Goal: Communication & Community: Answer question/provide support

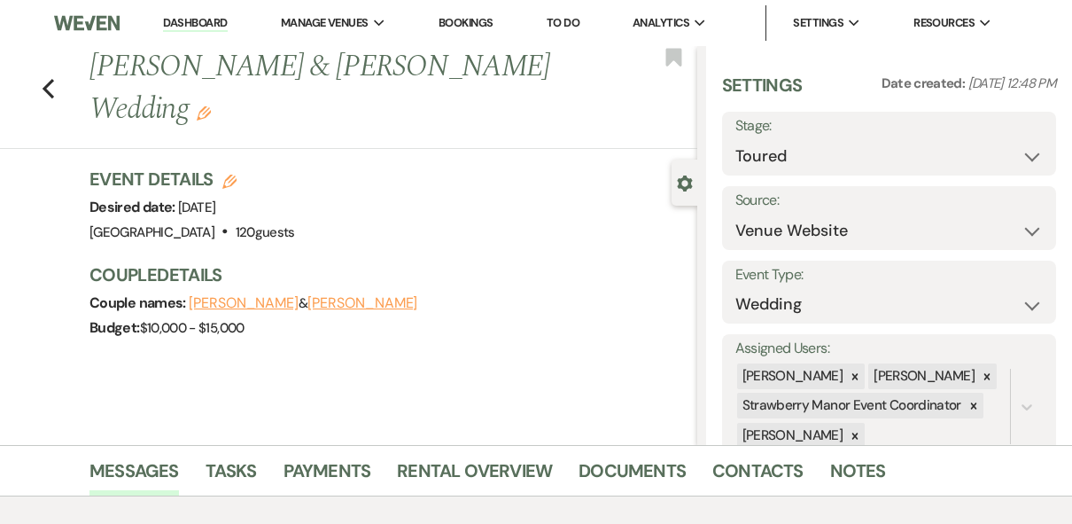
select select "5"
click at [665, 237] on div "Event Details Edit Desired date: [DATE] Venue: [GEOGRAPHIC_DATA] . 120 guests V…" at bounding box center [384, 206] width 590 height 78
click at [187, 22] on link "Dashboard" at bounding box center [195, 23] width 64 height 17
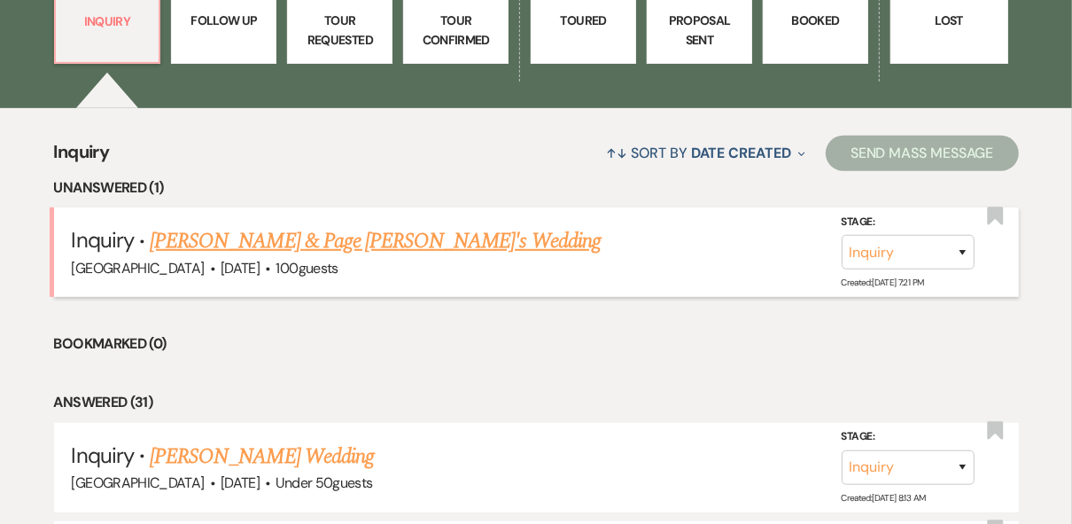
click at [269, 244] on link "[PERSON_NAME] & Page [PERSON_NAME]'s Wedding" at bounding box center [375, 241] width 451 height 32
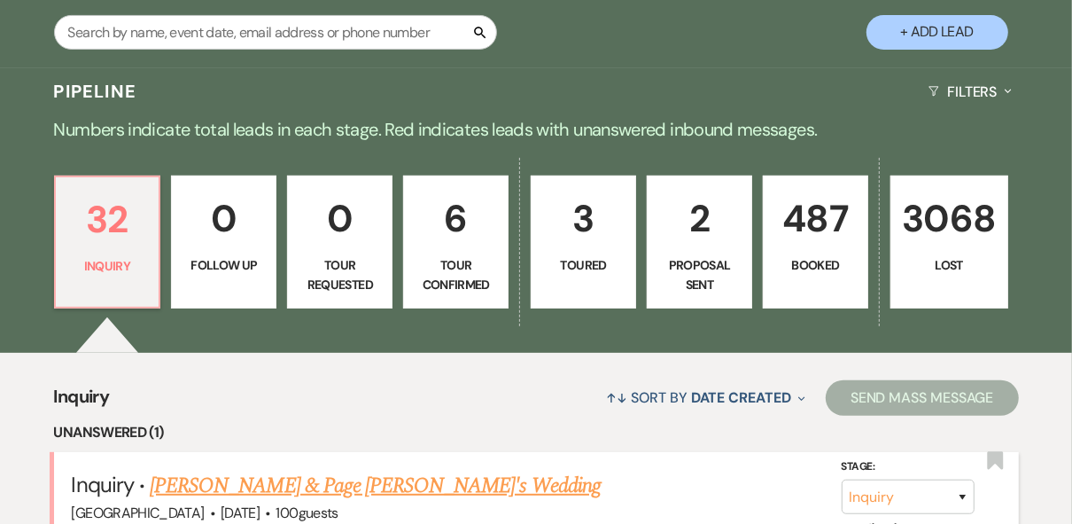
select select "5"
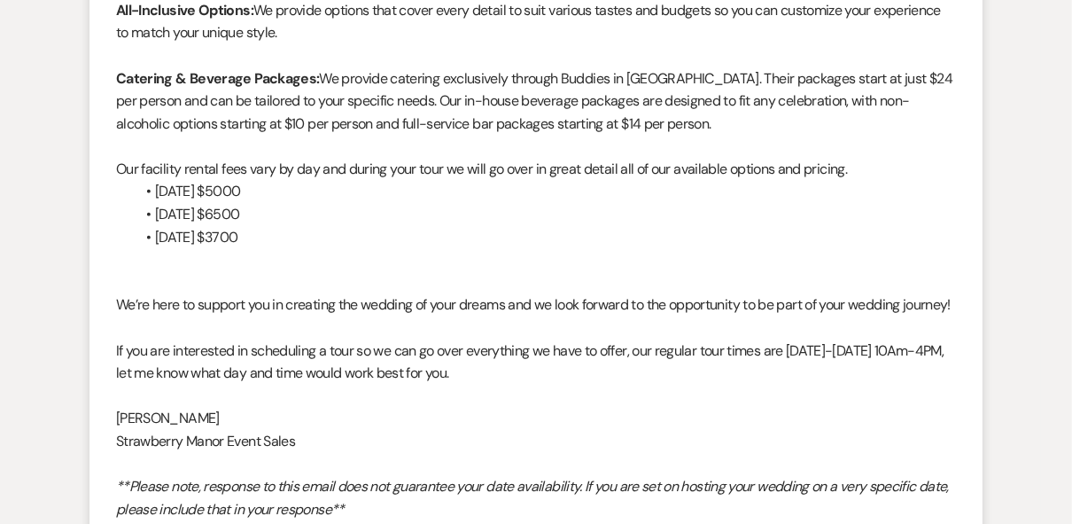
scroll to position [1849, 0]
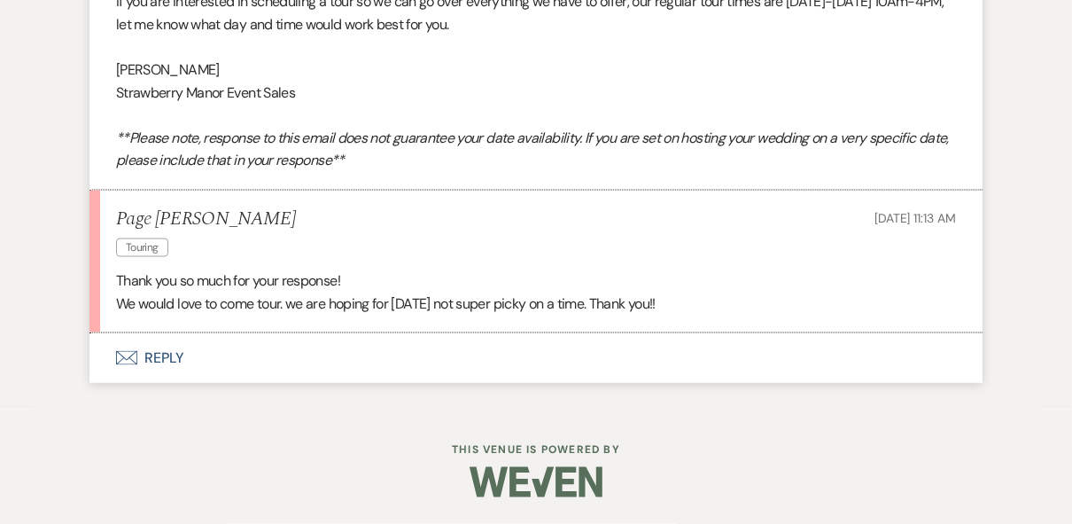
click at [152, 357] on button "Envelope Reply" at bounding box center [535, 358] width 893 height 50
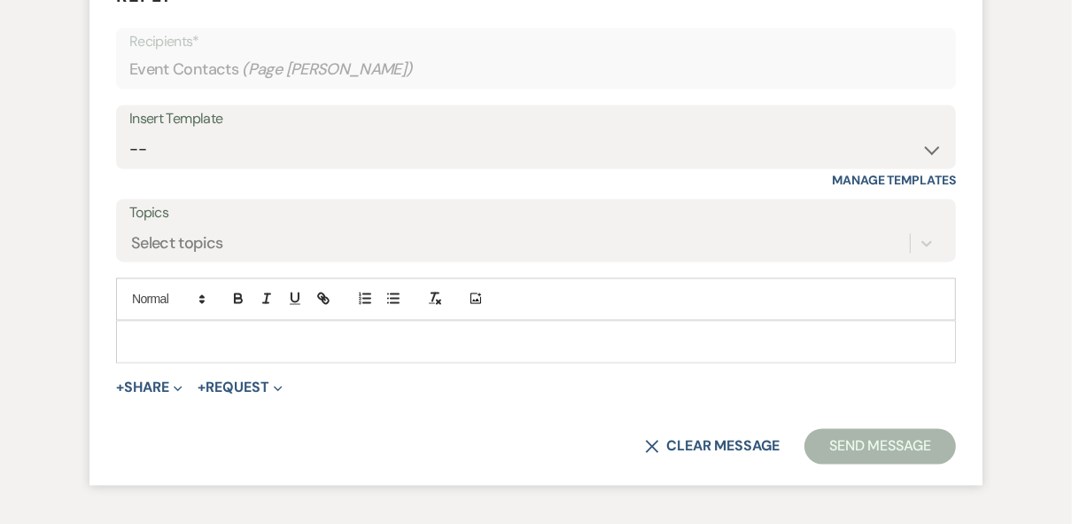
scroll to position [2183, 0]
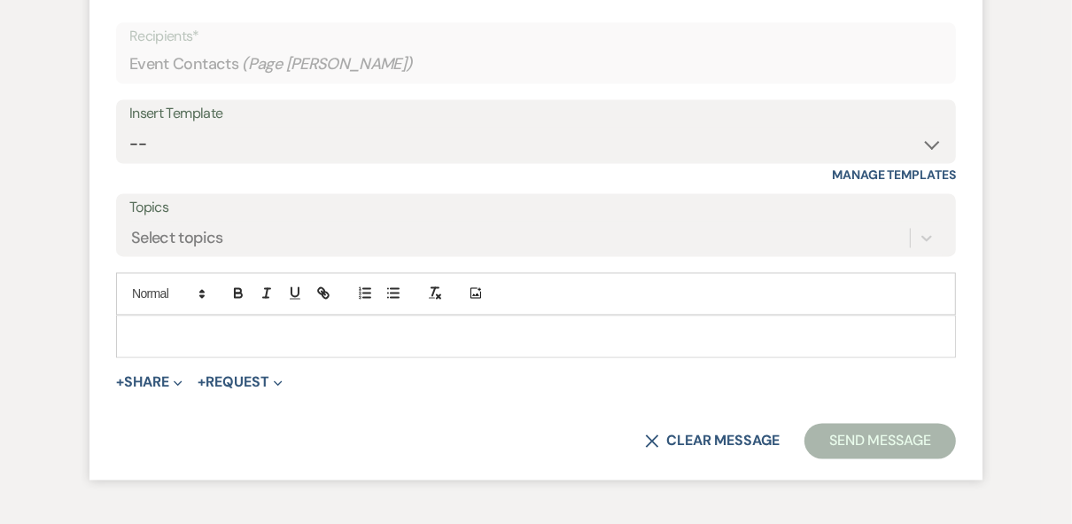
click at [151, 346] on p at bounding box center [535, 336] width 811 height 19
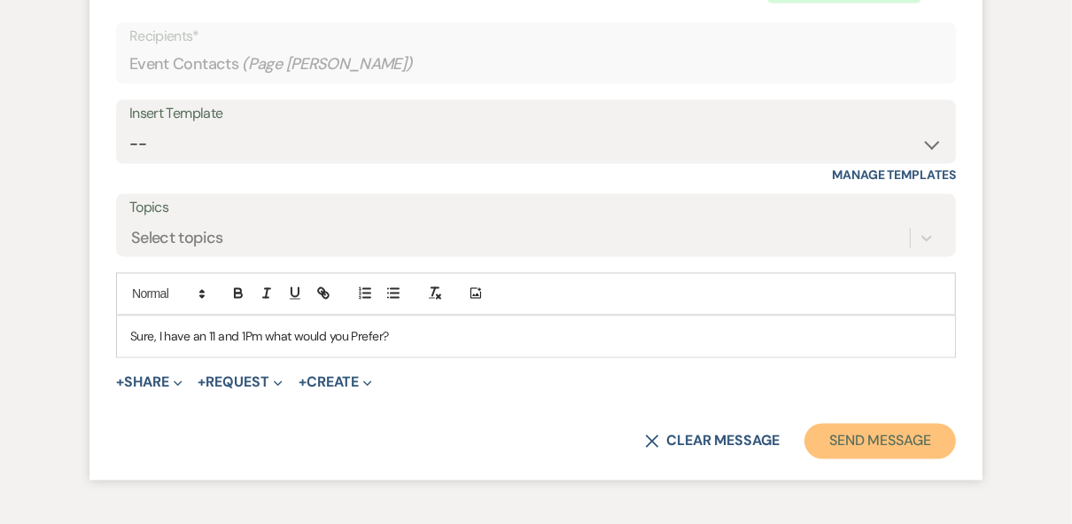
click at [863, 459] on button "Send Message" at bounding box center [879, 440] width 151 height 35
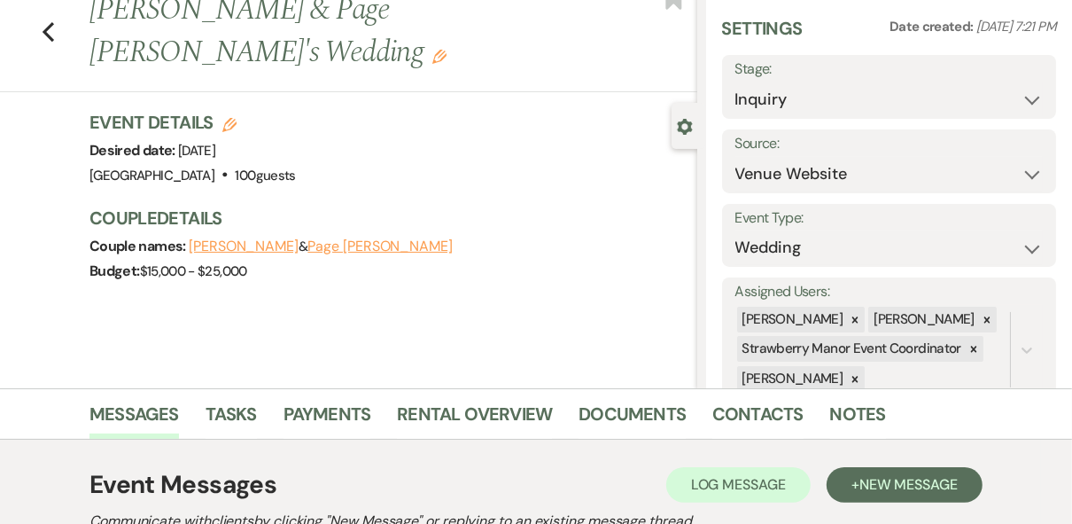
scroll to position [0, 0]
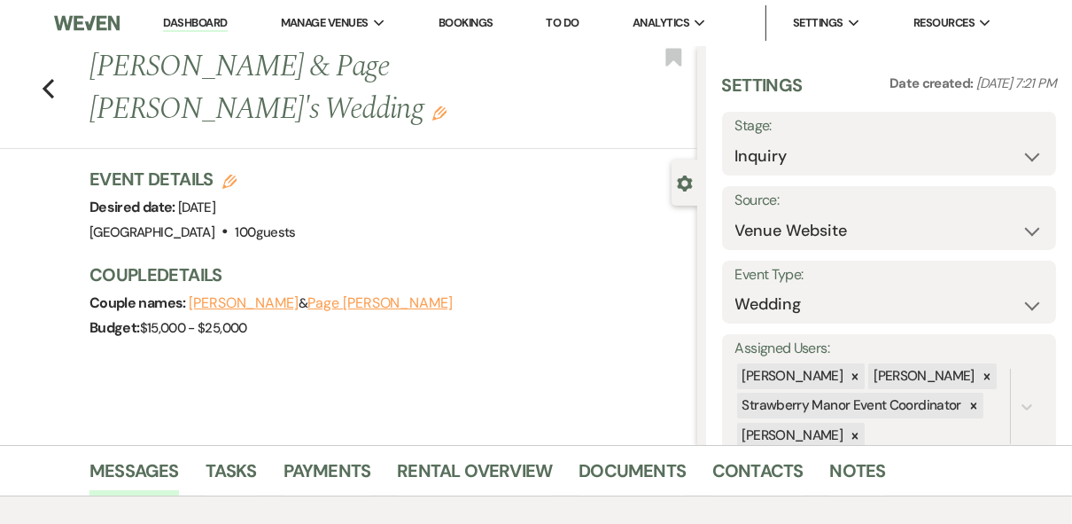
click at [174, 19] on link "Dashboard" at bounding box center [195, 23] width 64 height 17
